Goal: Task Accomplishment & Management: Manage account settings

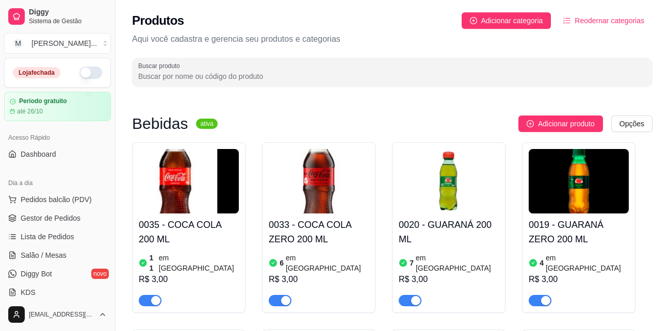
click at [56, 219] on span "Gestor de Pedidos" at bounding box center [51, 218] width 60 height 10
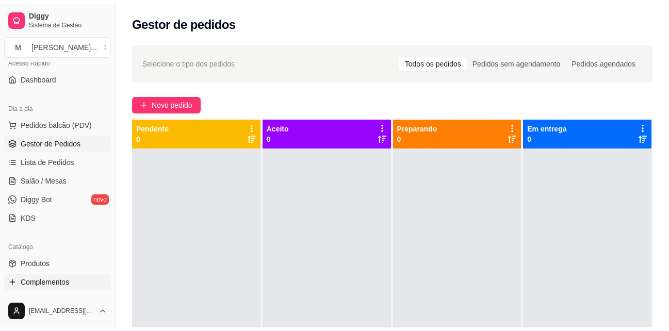
scroll to position [103, 0]
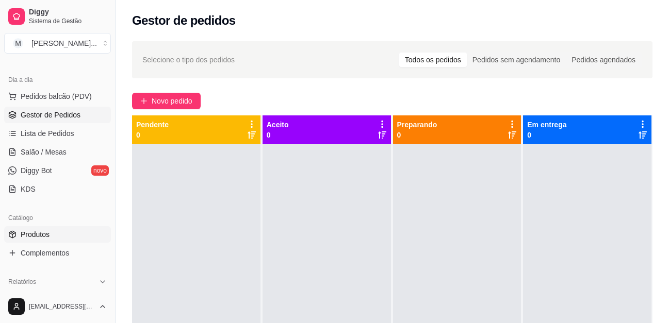
click at [56, 233] on link "Produtos" at bounding box center [57, 234] width 107 height 17
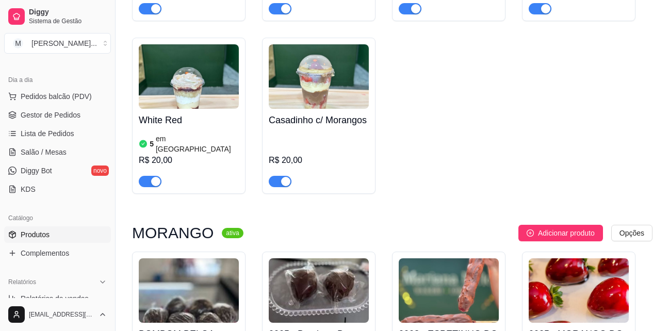
scroll to position [2115, 0]
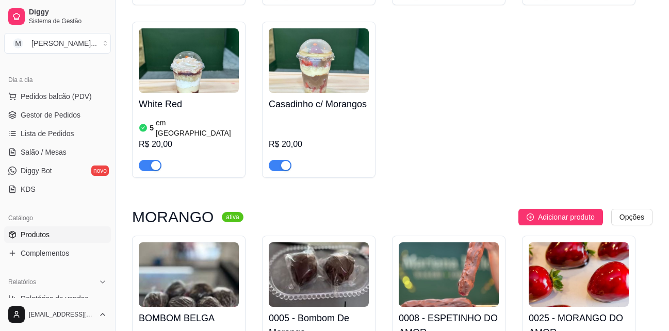
click at [632, 236] on div "0025 - MORANGO DO AMOR R$ 15,00 R$ 13,00" at bounding box center [578, 327] width 113 height 183
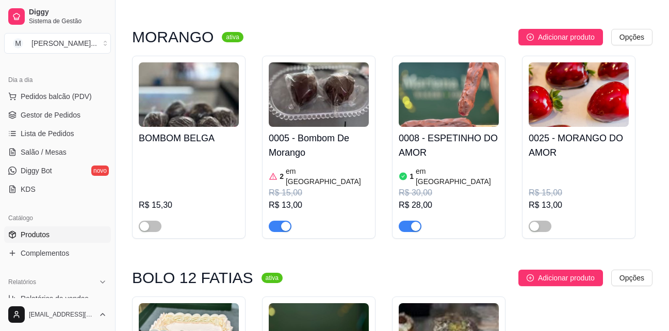
scroll to position [2269, 0]
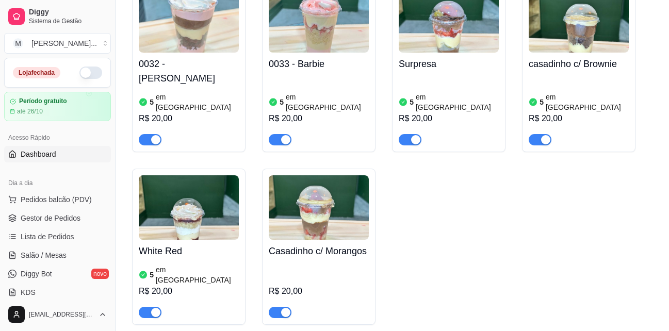
scroll to position [1960, 0]
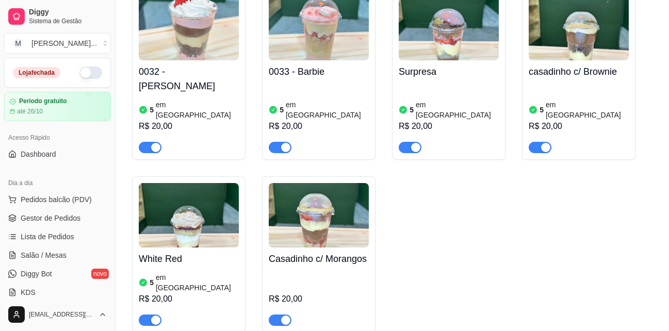
click at [85, 72] on button "button" at bounding box center [90, 73] width 23 height 12
